Goal: Task Accomplishment & Management: Use online tool/utility

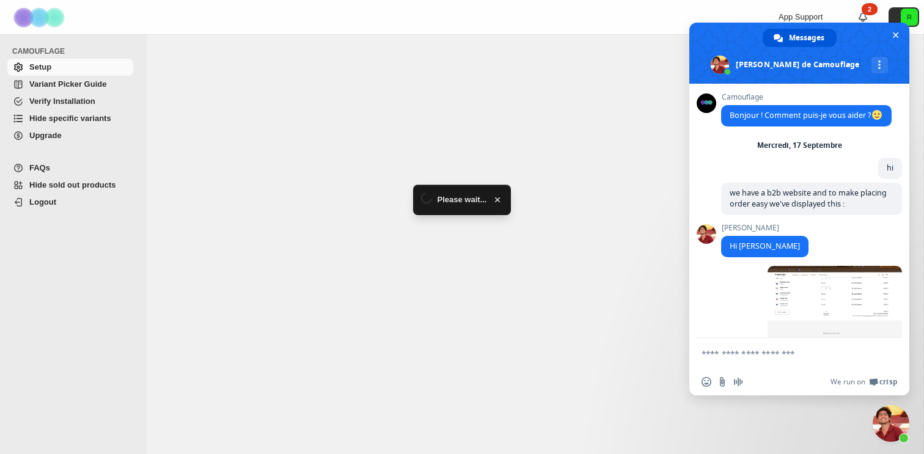
scroll to position [4182, 0]
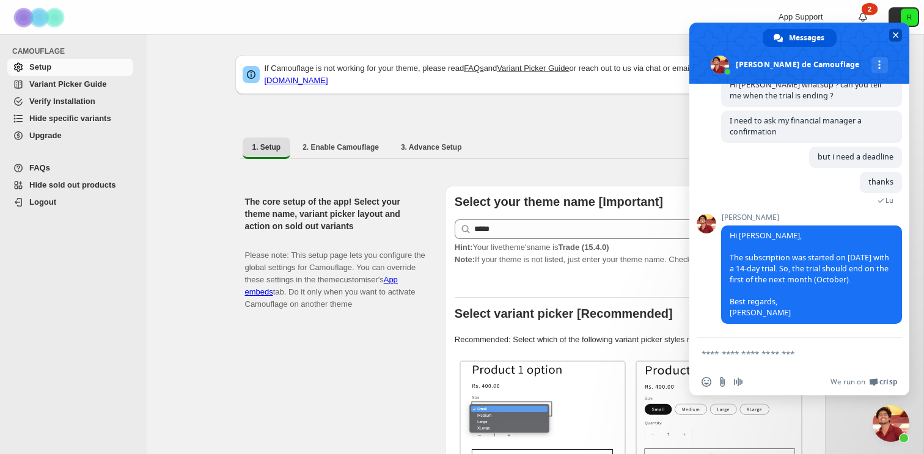
click at [897, 33] on span "Fermer le chat" at bounding box center [896, 35] width 6 height 6
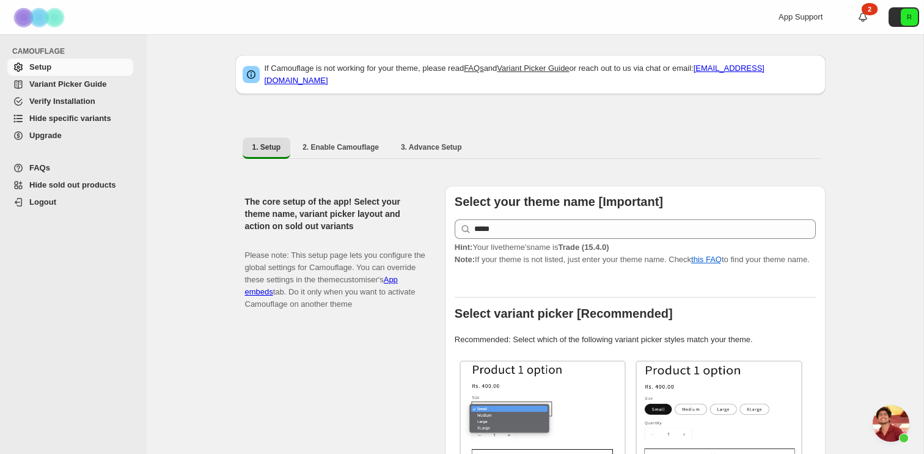
click at [71, 97] on span "Verify Installation" at bounding box center [62, 101] width 66 height 9
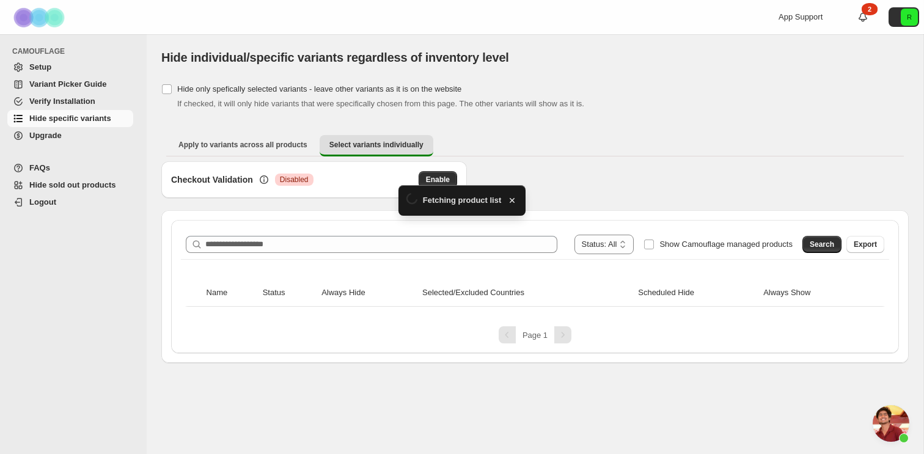
scroll to position [4182, 0]
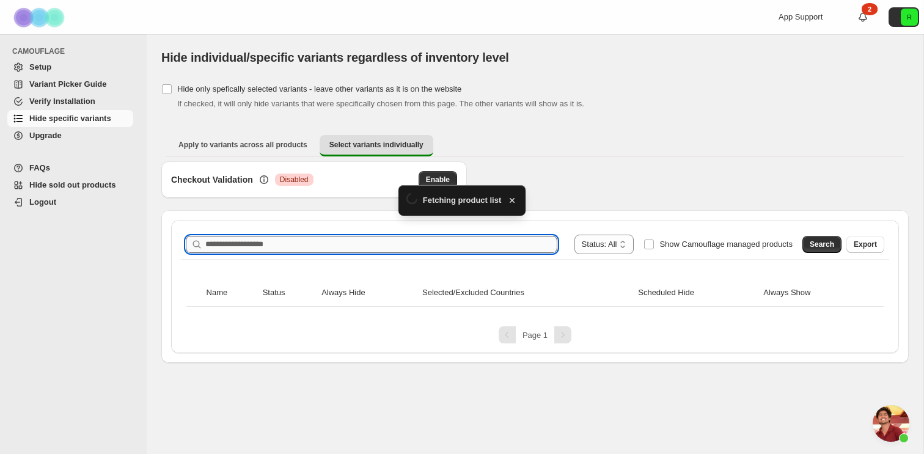
click at [322, 240] on input "Search product name" at bounding box center [381, 244] width 352 height 17
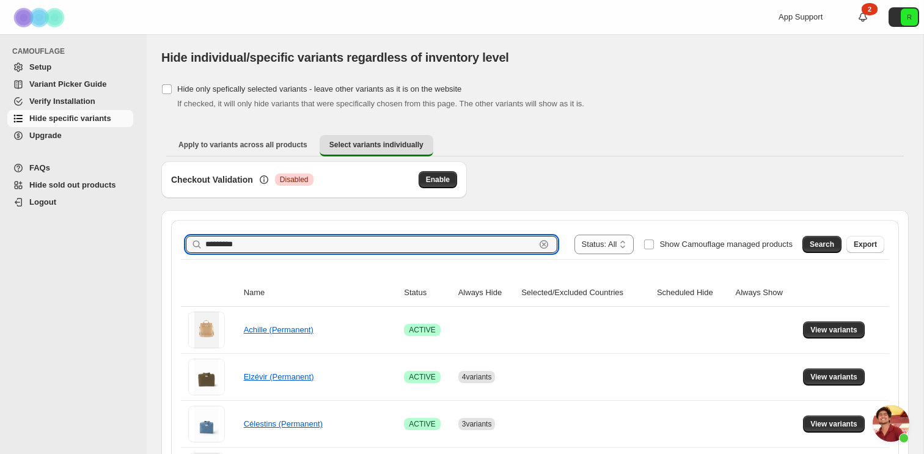
type input "*********"
click at [820, 243] on span "Search" at bounding box center [822, 245] width 24 height 10
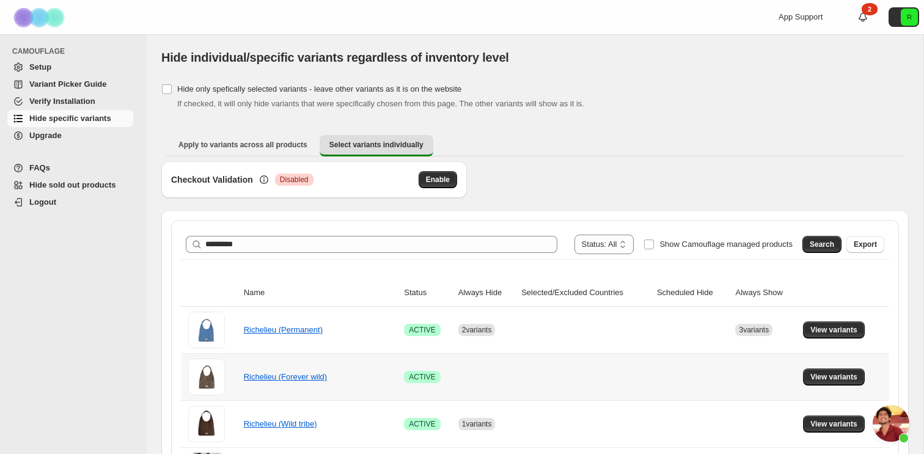
scroll to position [97, 0]
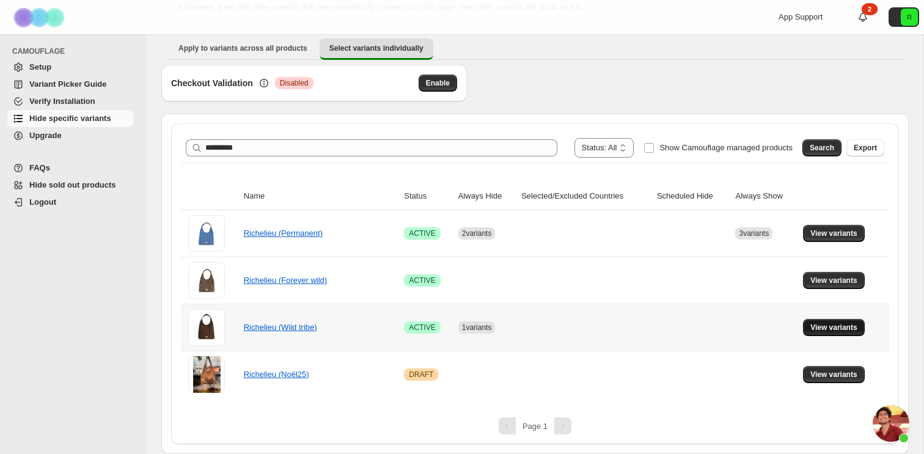
click at [825, 330] on span "View variants" at bounding box center [834, 328] width 47 height 10
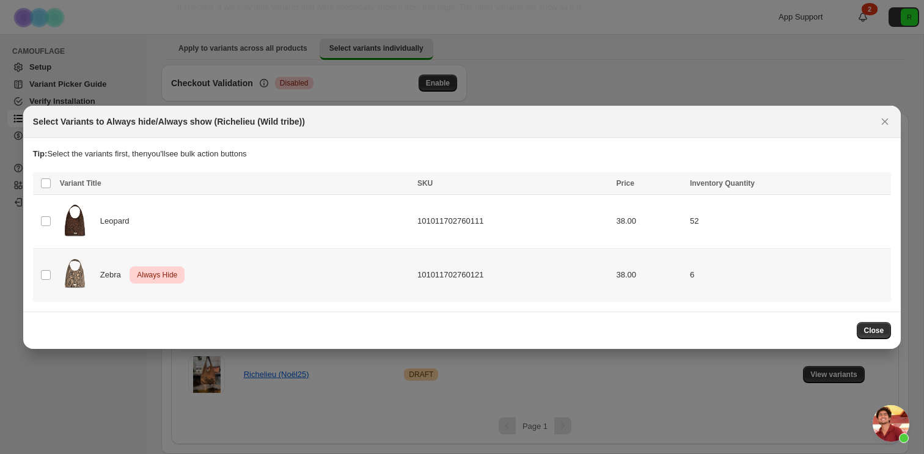
click at [177, 281] on span "Always Hide" at bounding box center [156, 275] width 45 height 15
click at [726, 187] on span "Schedule hide" at bounding box center [734, 185] width 50 height 10
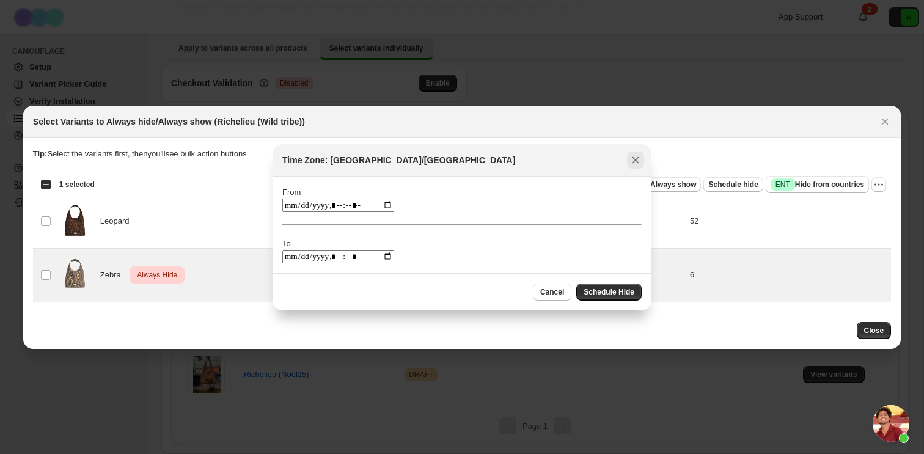
click at [638, 162] on icon "Close" at bounding box center [636, 160] width 7 height 7
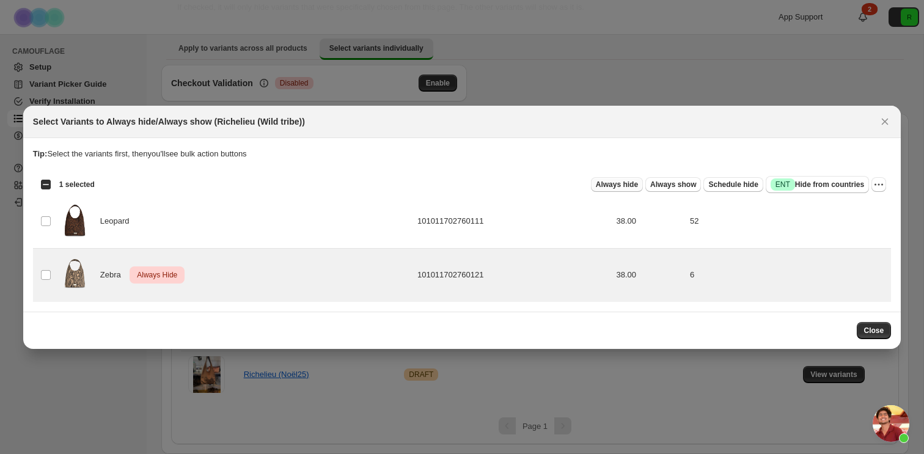
click at [605, 187] on span "Always hide" at bounding box center [617, 185] width 42 height 10
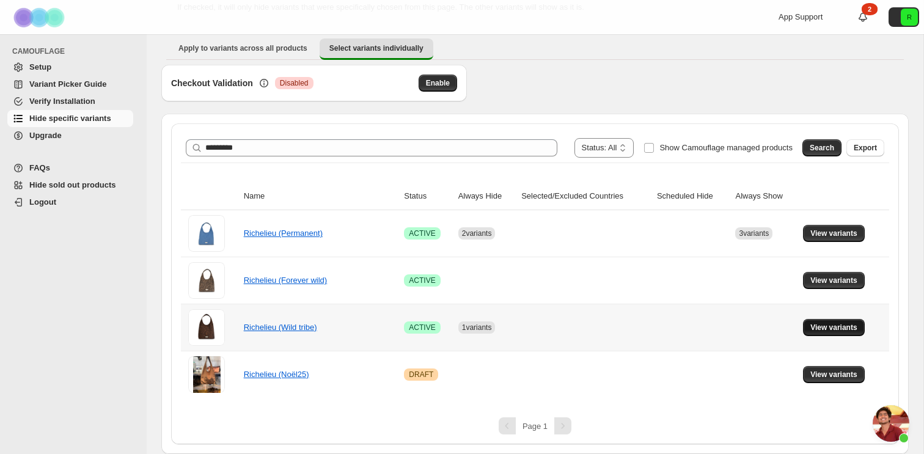
click at [831, 330] on span "View variants" at bounding box center [834, 328] width 47 height 10
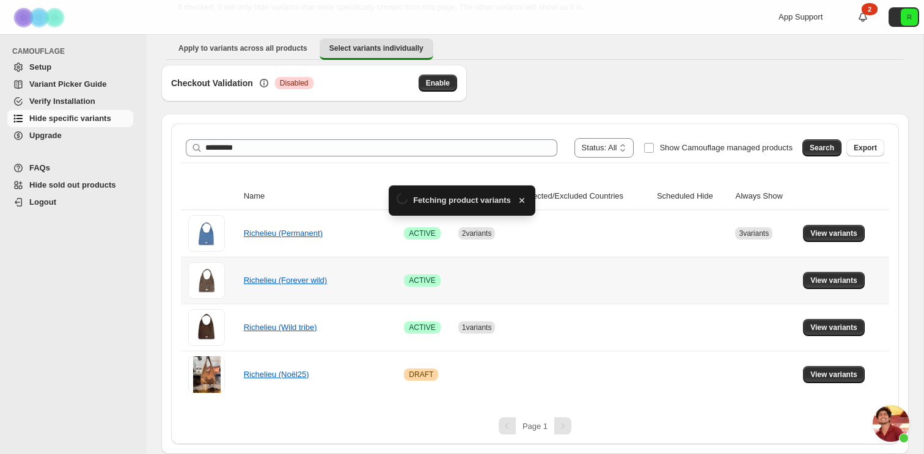
scroll to position [0, 0]
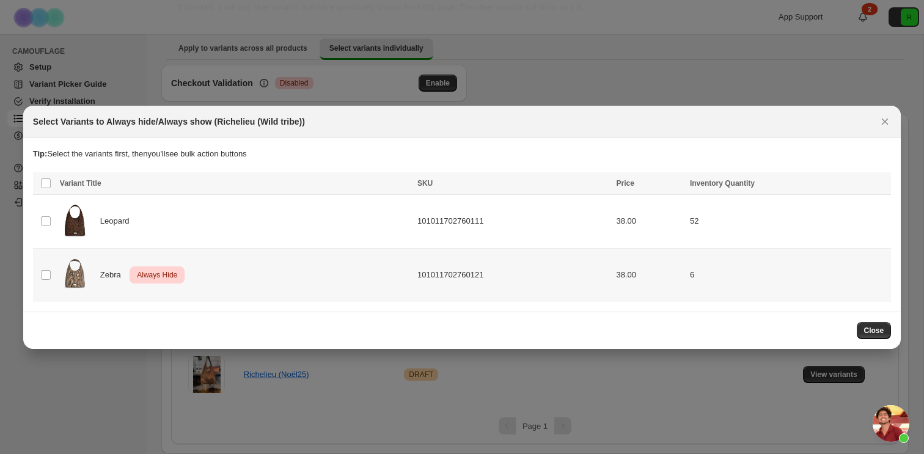
click at [657, 274] on td "38.00" at bounding box center [649, 275] width 73 height 54
click at [662, 185] on span "Always show" at bounding box center [673, 185] width 46 height 10
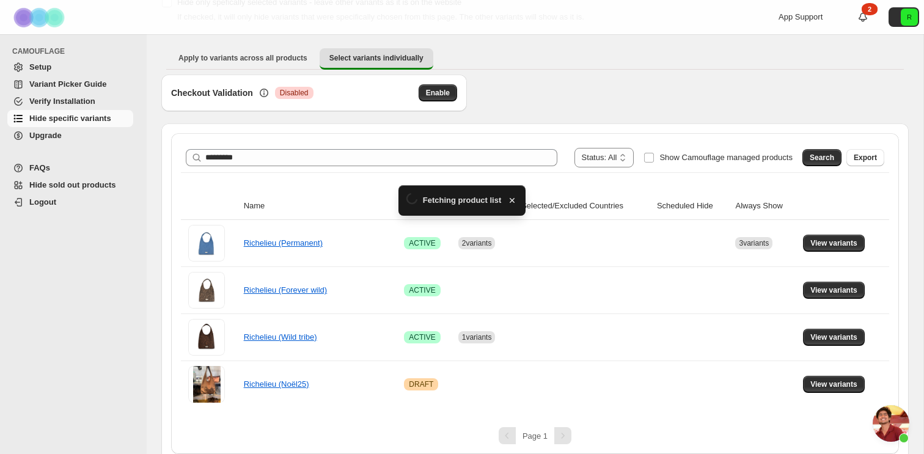
scroll to position [97, 0]
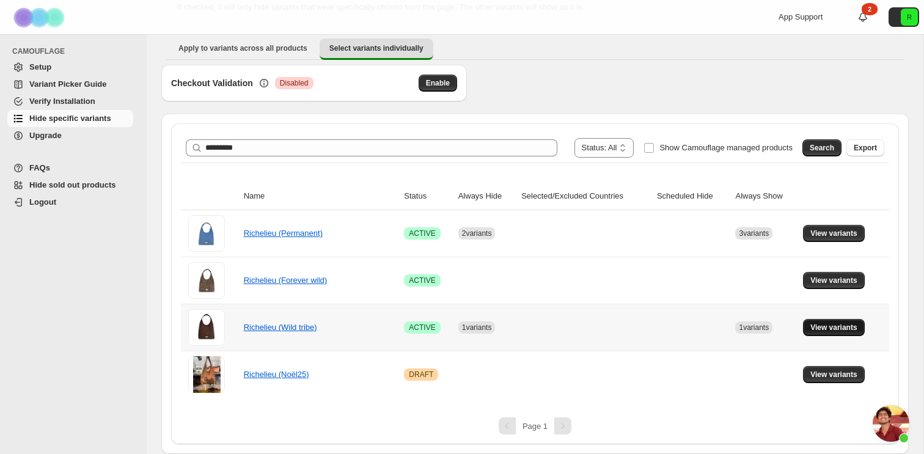
click at [827, 329] on span "View variants" at bounding box center [834, 328] width 47 height 10
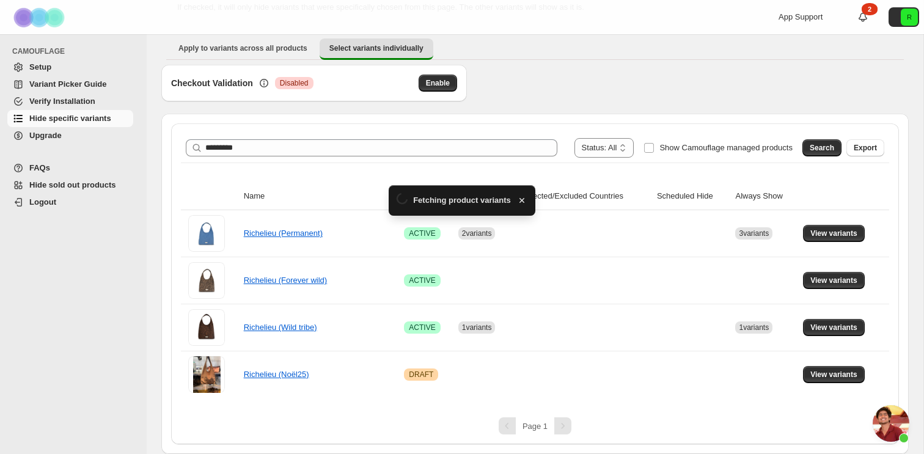
scroll to position [0, 0]
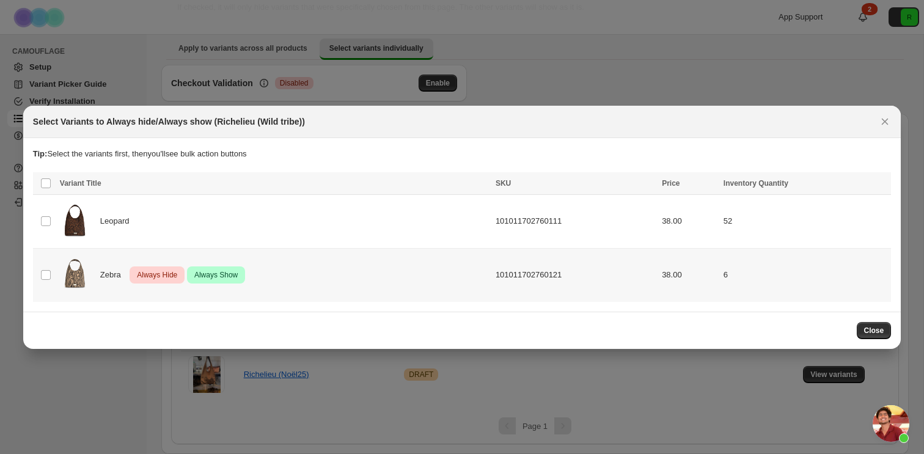
click at [795, 279] on td "6" at bounding box center [805, 275] width 171 height 54
click at [883, 185] on icon "More actions" at bounding box center [879, 185] width 12 height 12
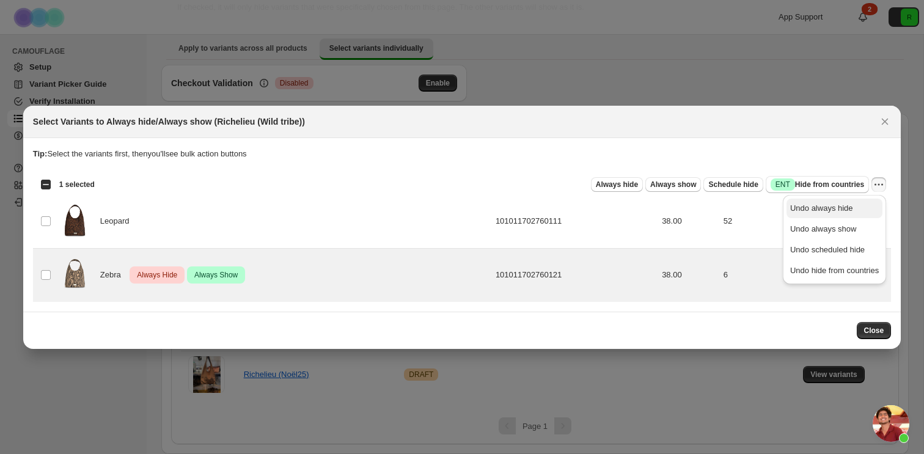
click at [866, 209] on span "Undo always hide" at bounding box center [834, 208] width 89 height 12
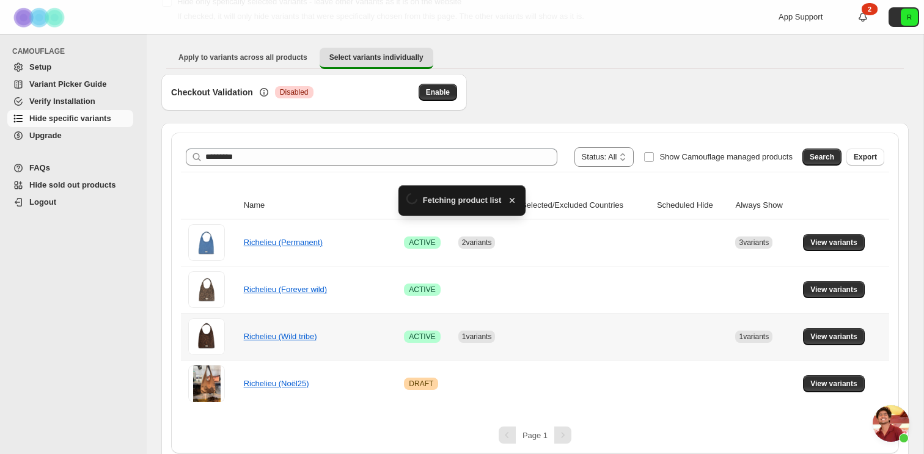
scroll to position [97, 0]
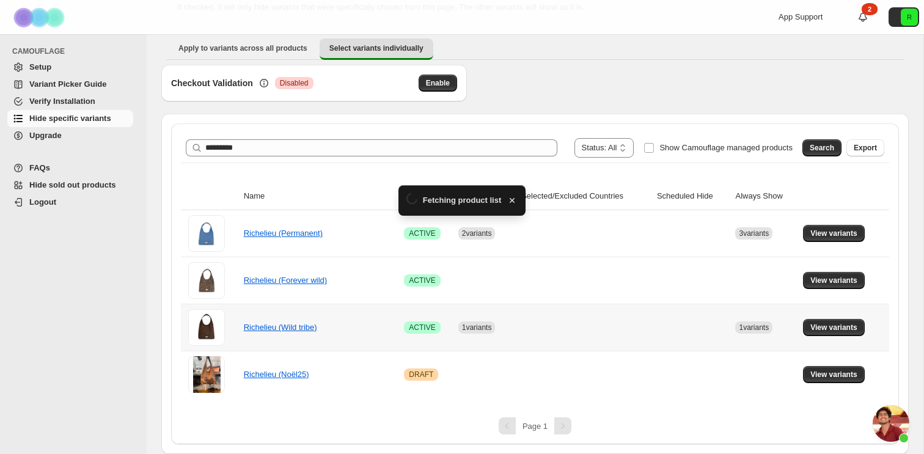
click at [874, 323] on td "View variants" at bounding box center [845, 327] width 90 height 47
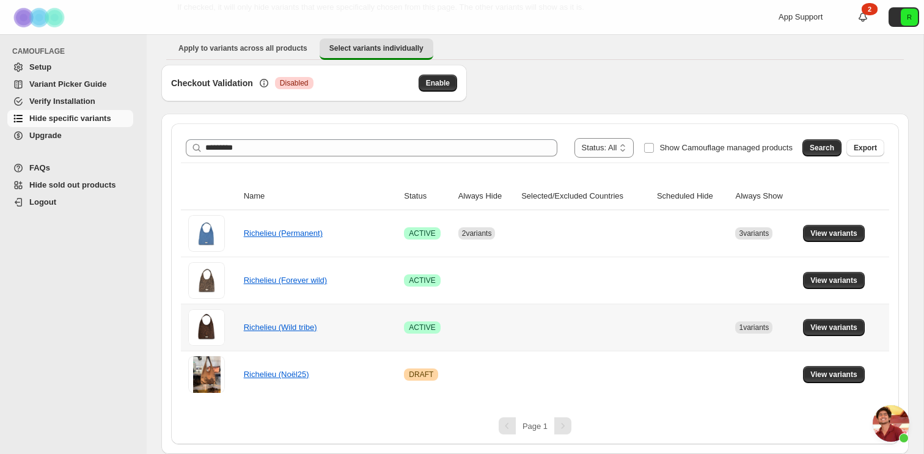
click at [521, 332] on td at bounding box center [586, 327] width 136 height 47
click at [862, 322] on button "View variants" at bounding box center [834, 327] width 62 height 17
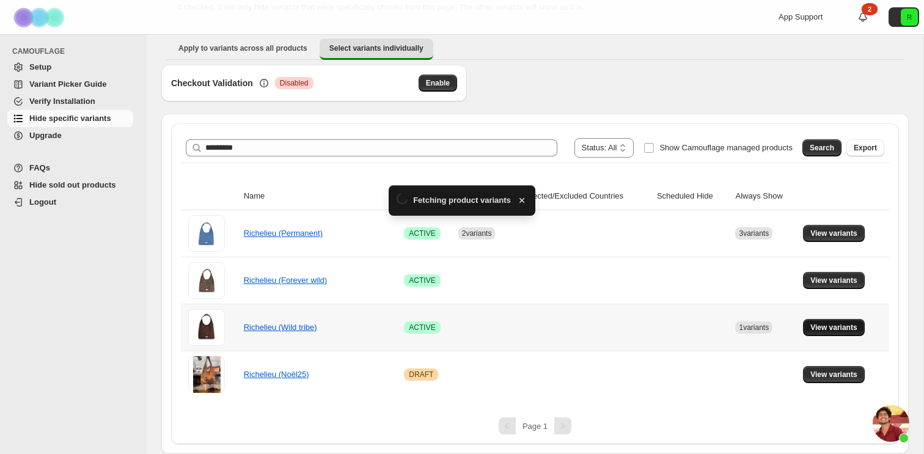
click at [861, 326] on button "View variants" at bounding box center [834, 327] width 62 height 17
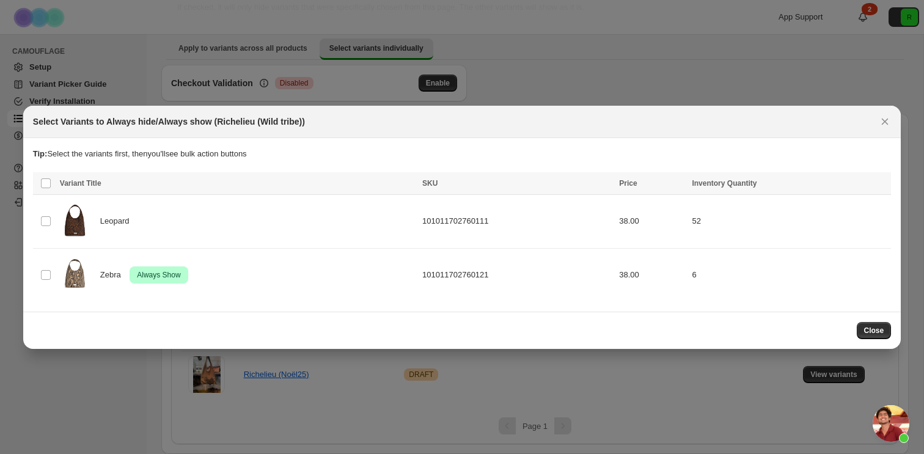
drag, startPoint x: 860, startPoint y: 326, endPoint x: 825, endPoint y: 322, distance: 34.4
click at [825, 322] on div "Close" at bounding box center [462, 330] width 858 height 17
click at [888, 116] on icon "Close" at bounding box center [885, 122] width 12 height 12
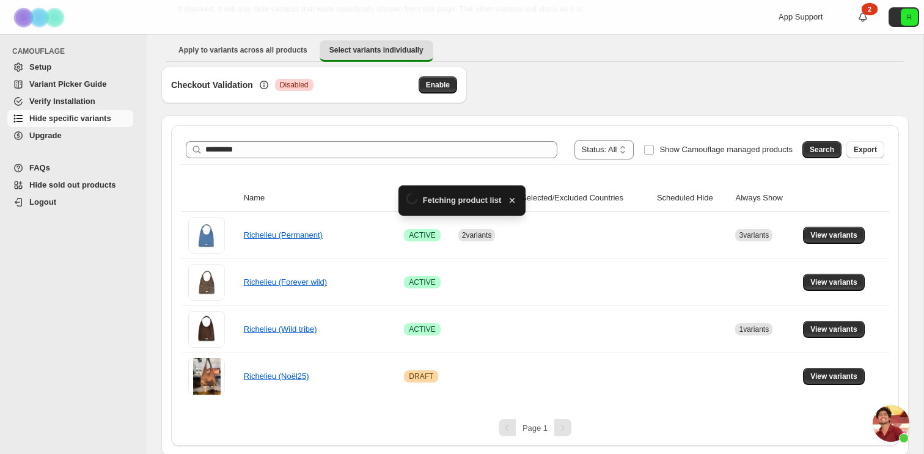
scroll to position [97, 0]
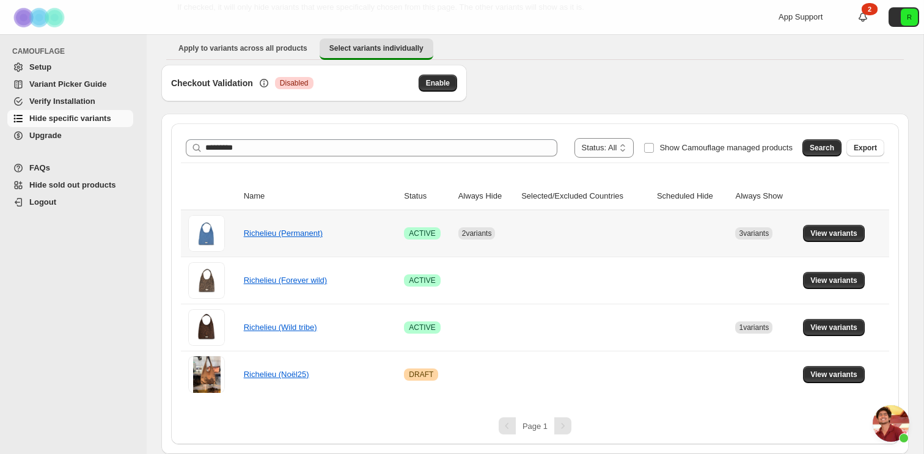
click at [559, 233] on td at bounding box center [586, 233] width 136 height 46
